Goal: Information Seeking & Learning: Understand process/instructions

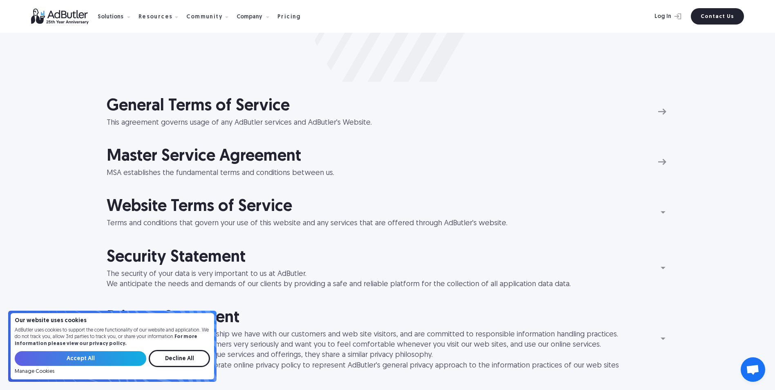
click at [660, 110] on img at bounding box center [662, 111] width 13 height 13
click at [660, 163] on img at bounding box center [662, 161] width 13 height 13
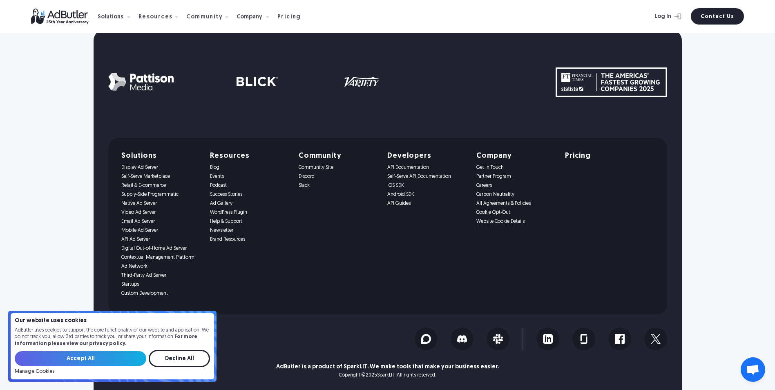
scroll to position [1483, 0]
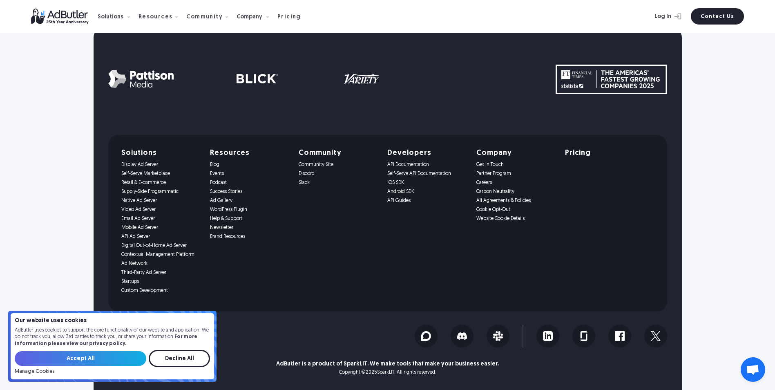
click at [322, 165] on link "Community Site" at bounding box center [338, 165] width 79 height 6
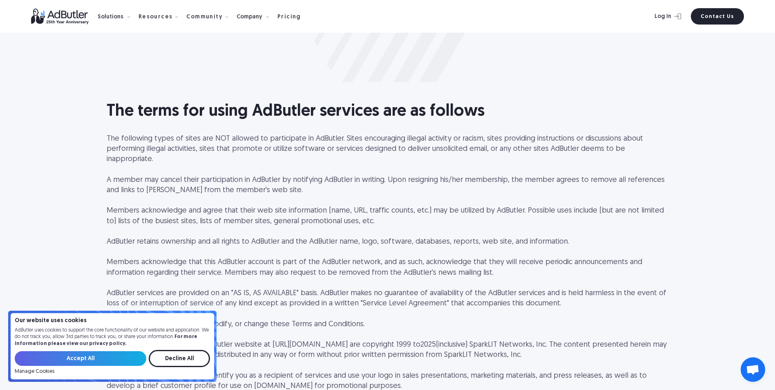
scroll to position [123, 0]
click at [114, 359] on input "Accept All" at bounding box center [81, 358] width 132 height 15
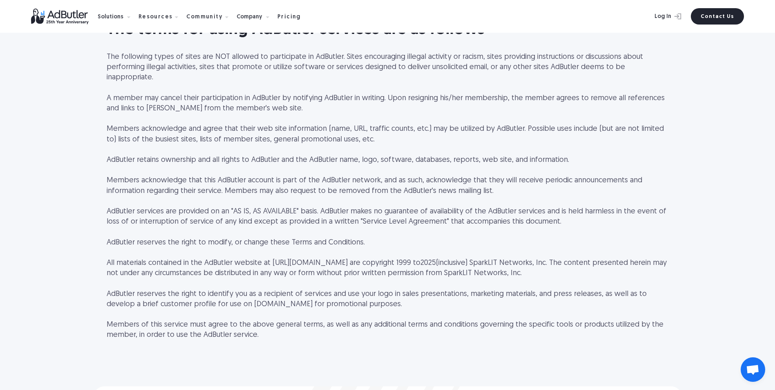
scroll to position [204, 0]
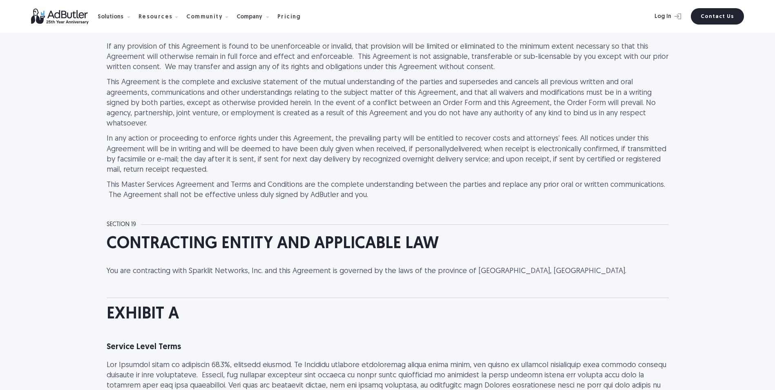
scroll to position [4412, 0]
